Goal: Transaction & Acquisition: Book appointment/travel/reservation

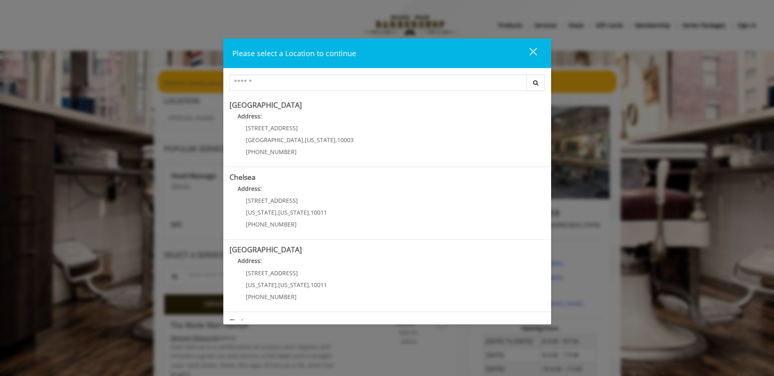
click at [530, 48] on div "close dialog" at bounding box center [533, 52] width 8 height 8
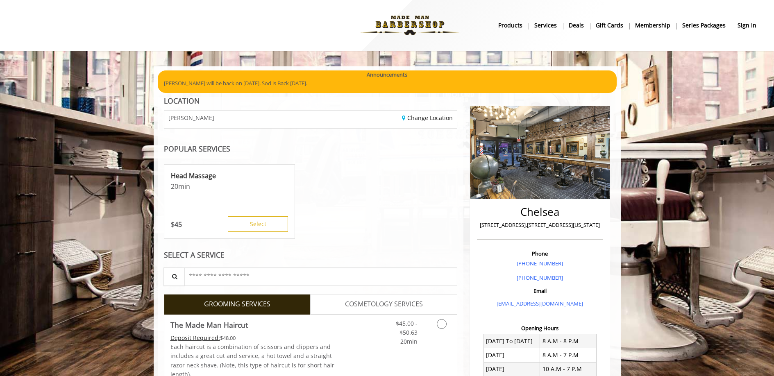
click at [748, 26] on b "sign in" at bounding box center [746, 25] width 19 height 9
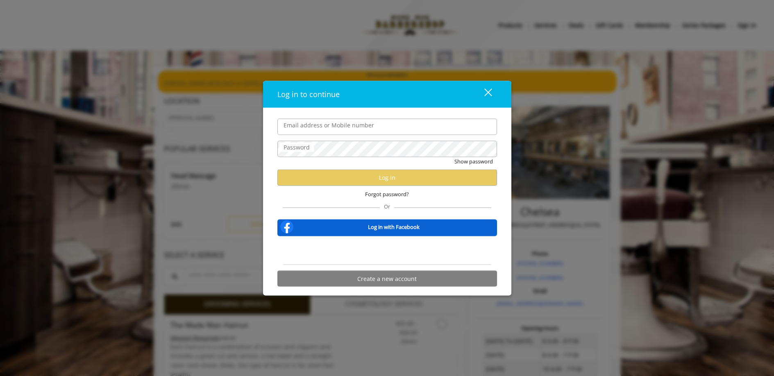
type input "**********"
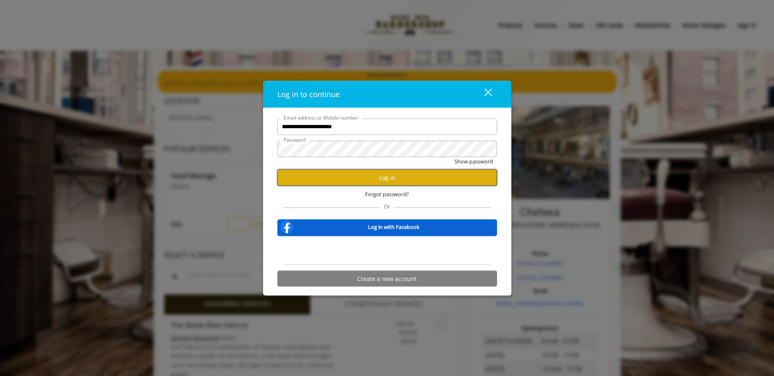
click at [378, 183] on button "Log in" at bounding box center [387, 178] width 220 height 16
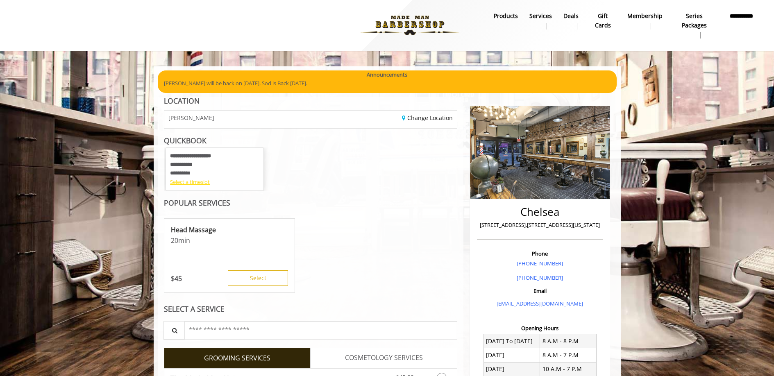
click at [185, 183] on div "Select a timeslot" at bounding box center [214, 182] width 89 height 9
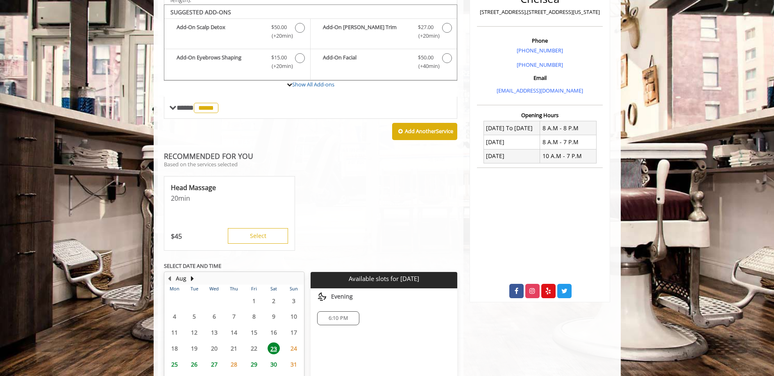
scroll to position [261, 0]
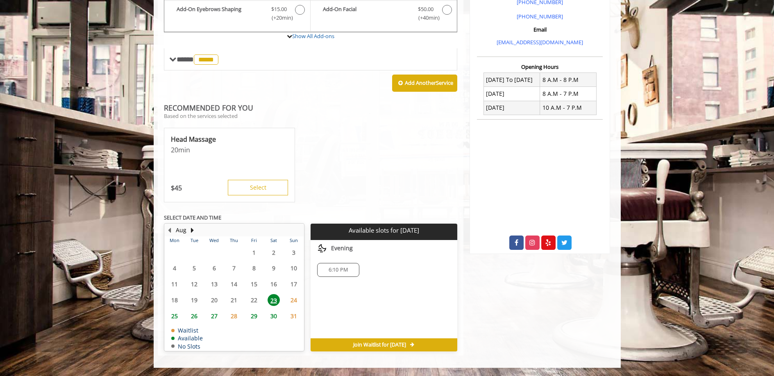
click at [254, 317] on span "29" at bounding box center [254, 316] width 12 height 12
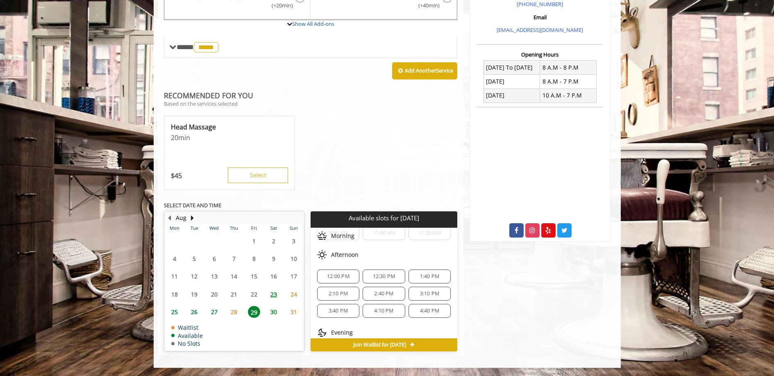
scroll to position [88, 0]
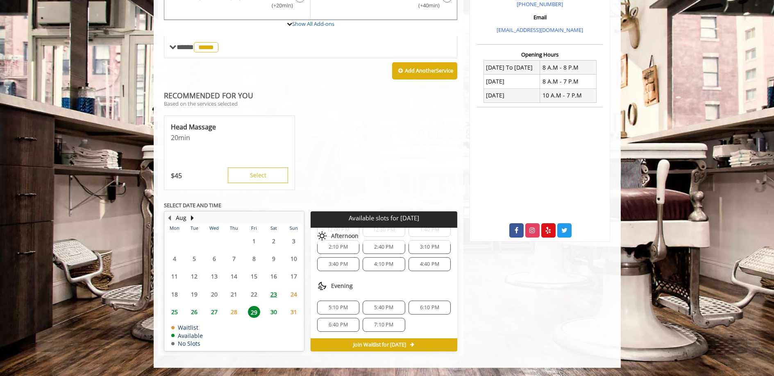
click at [338, 306] on span "5:10 PM" at bounding box center [338, 307] width 19 height 7
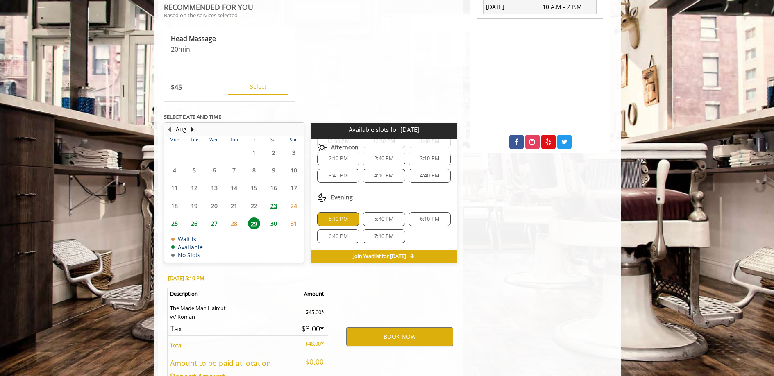
scroll to position [421, 0]
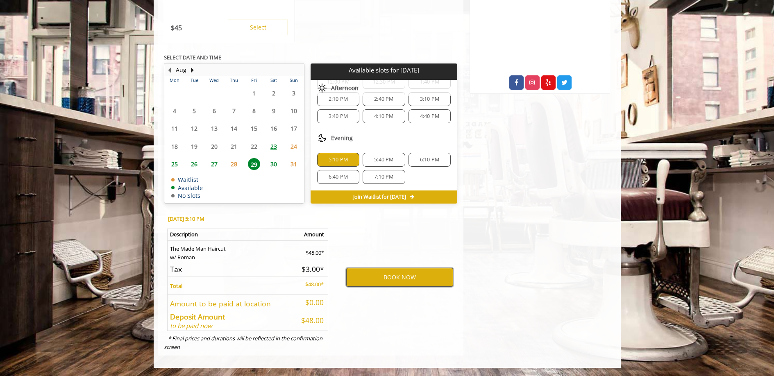
click at [399, 278] on button "BOOK NOW" at bounding box center [399, 277] width 107 height 19
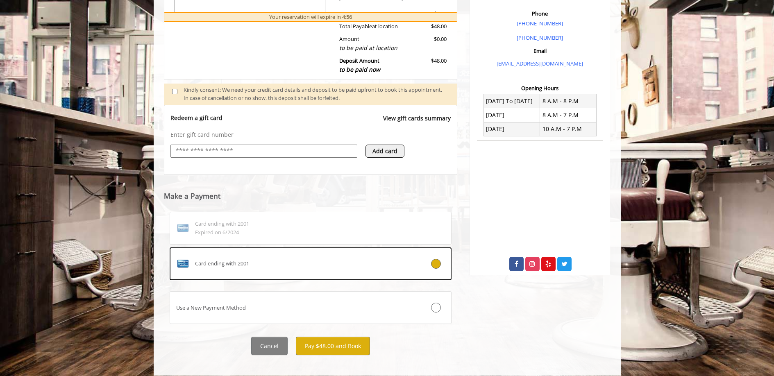
scroll to position [244, 0]
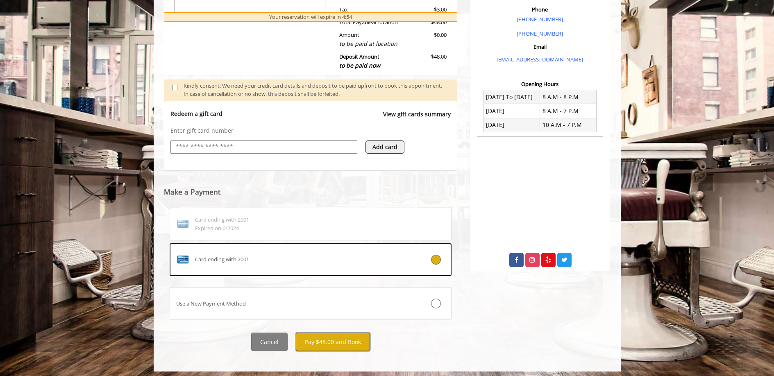
click at [333, 338] on button "Pay $48.00 and Book" at bounding box center [333, 342] width 74 height 18
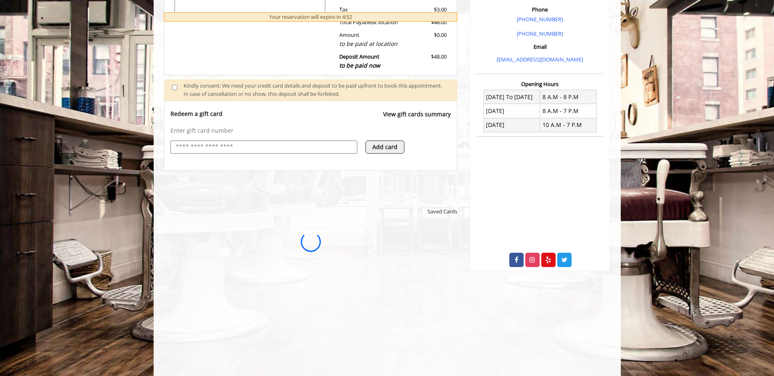
scroll to position [0, 0]
